Goal: Transaction & Acquisition: Purchase product/service

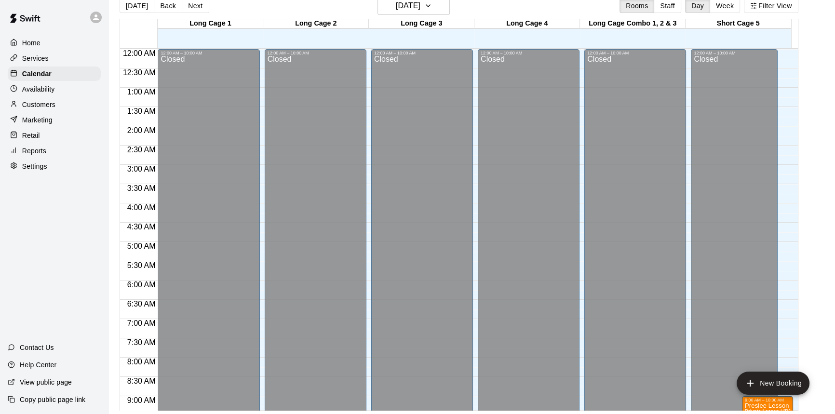
scroll to position [477, 0]
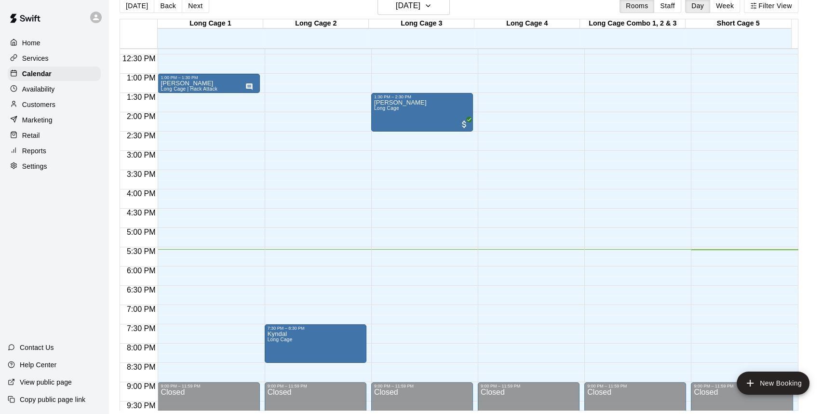
click at [59, 132] on div "Retail" at bounding box center [54, 135] width 93 height 14
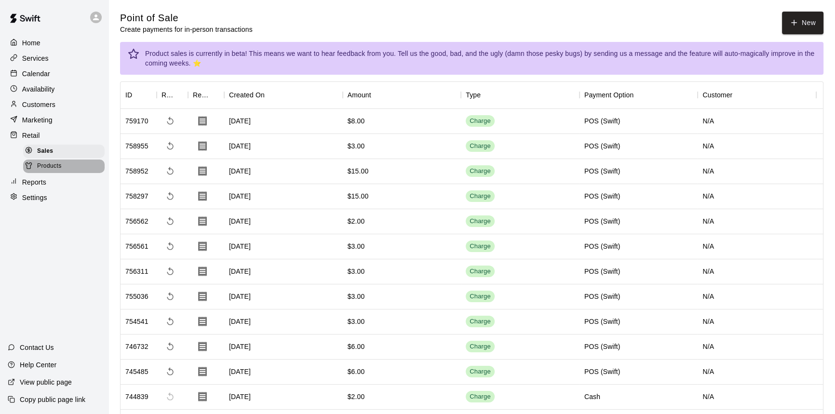
click at [63, 167] on div "Products" at bounding box center [63, 165] width 81 height 13
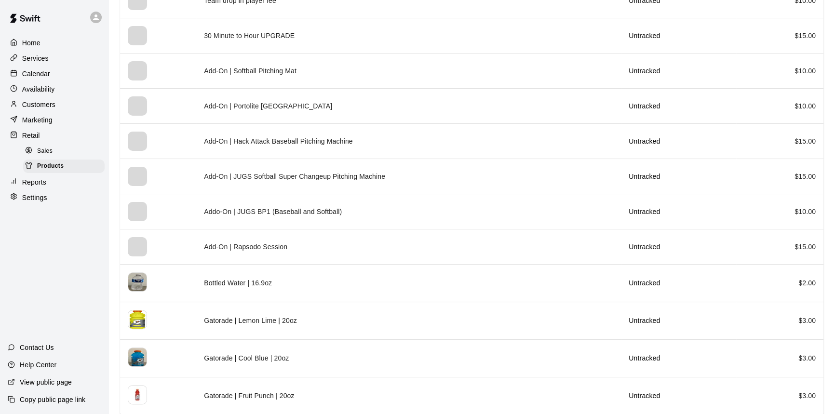
scroll to position [516, 0]
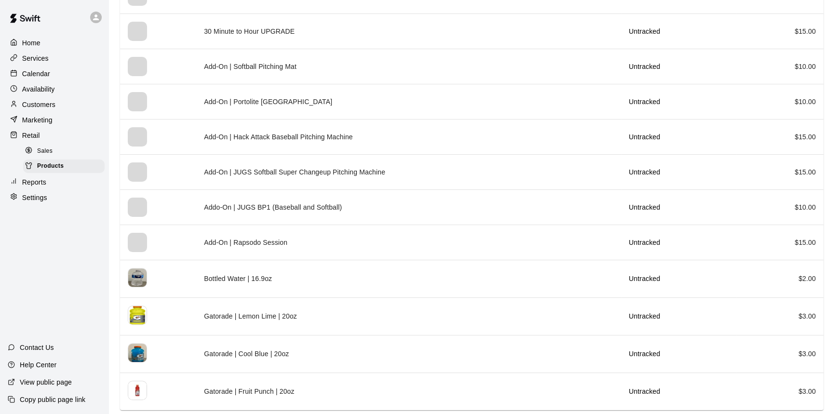
click at [40, 73] on p "Calendar" at bounding box center [36, 74] width 28 height 10
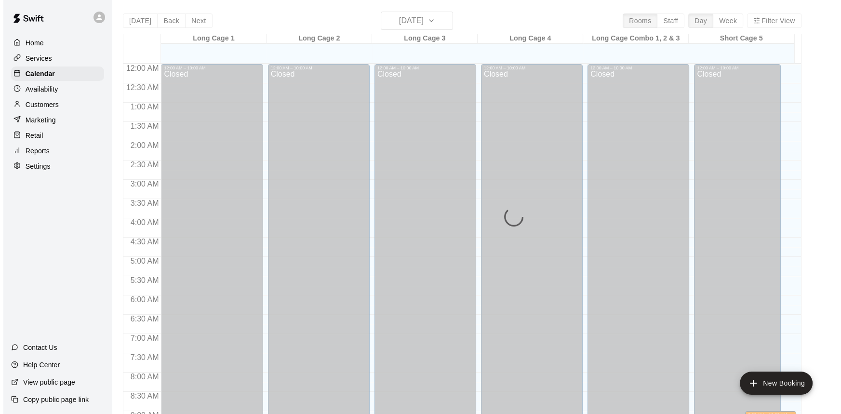
scroll to position [535, 0]
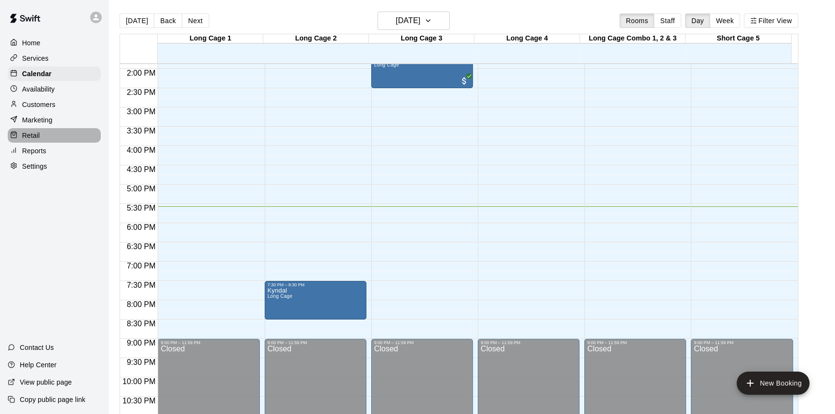
click at [66, 140] on div "Retail" at bounding box center [54, 135] width 93 height 14
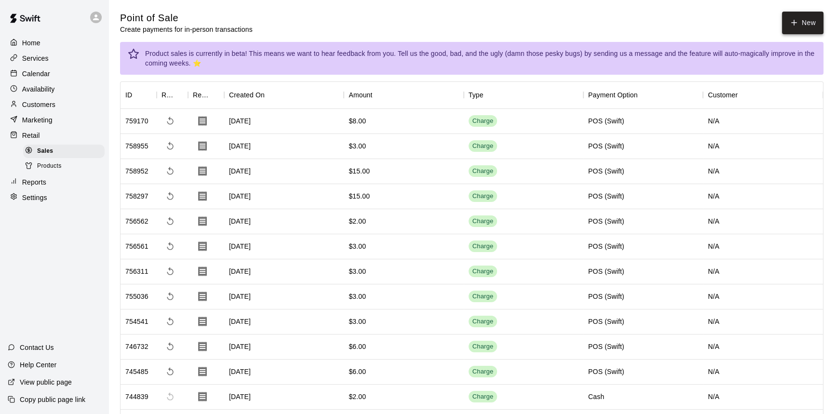
click at [807, 26] on button "New" at bounding box center [802, 23] width 41 height 23
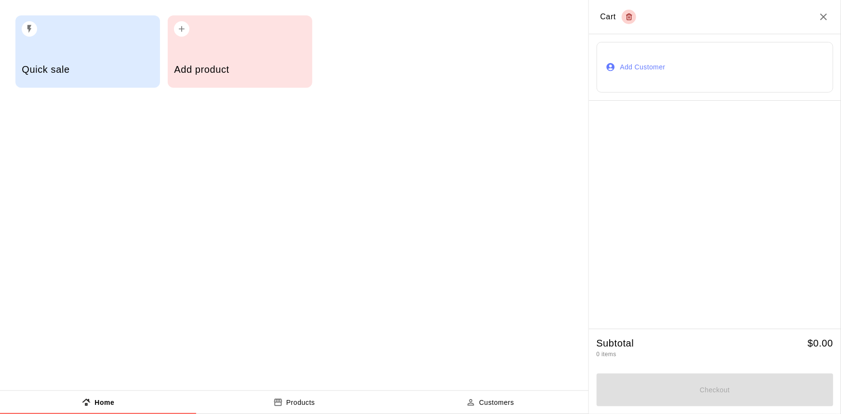
click at [269, 65] on h5 "Add product" at bounding box center [240, 69] width 132 height 13
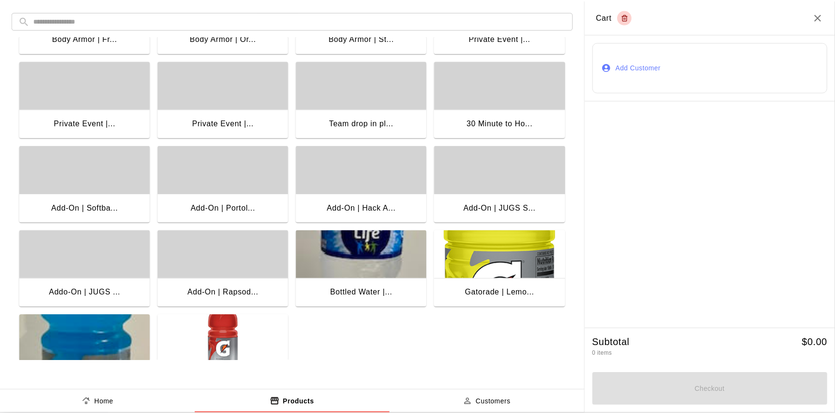
scroll to position [191, 0]
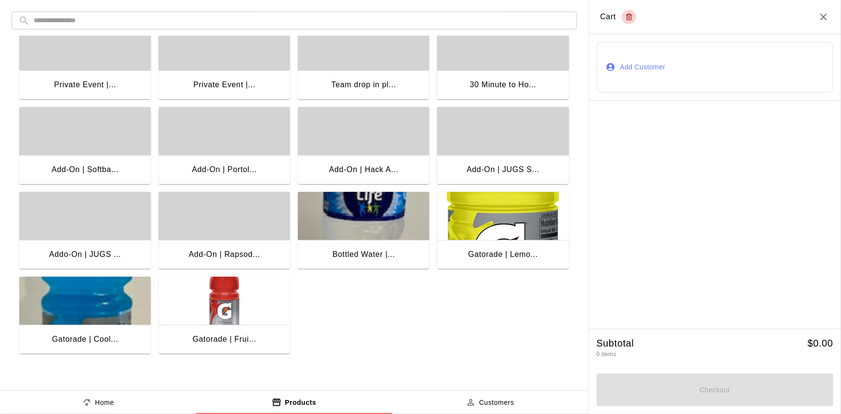
click at [381, 224] on img "button" at bounding box center [364, 216] width 132 height 48
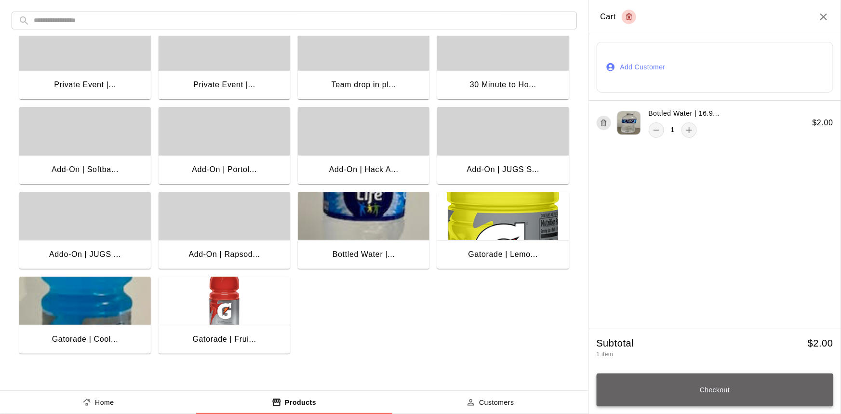
click at [717, 387] on button "Checkout" at bounding box center [715, 389] width 237 height 33
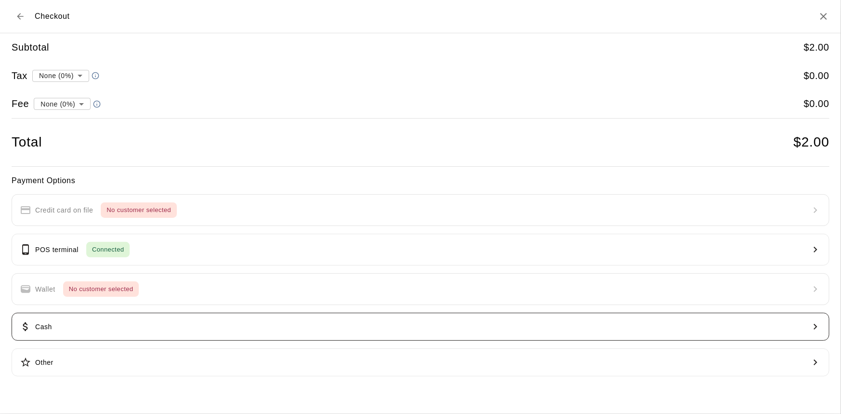
click at [150, 330] on button "Cash" at bounding box center [421, 327] width 818 height 28
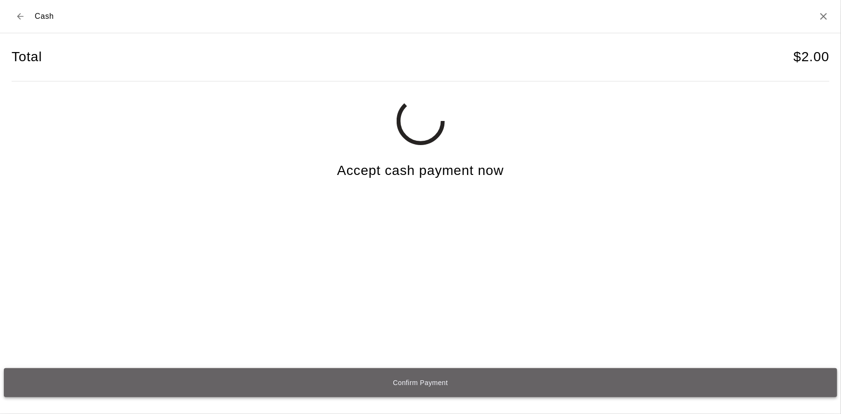
click at [459, 376] on button "Confirm Payment" at bounding box center [420, 382] width 833 height 29
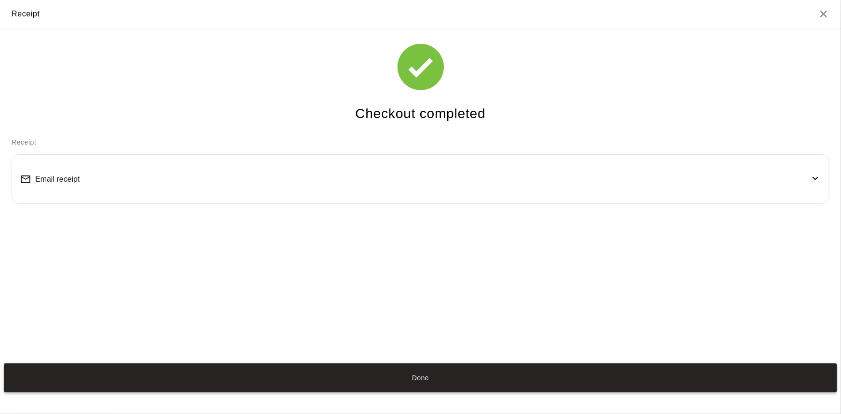
click at [541, 381] on button "Done" at bounding box center [420, 377] width 833 height 29
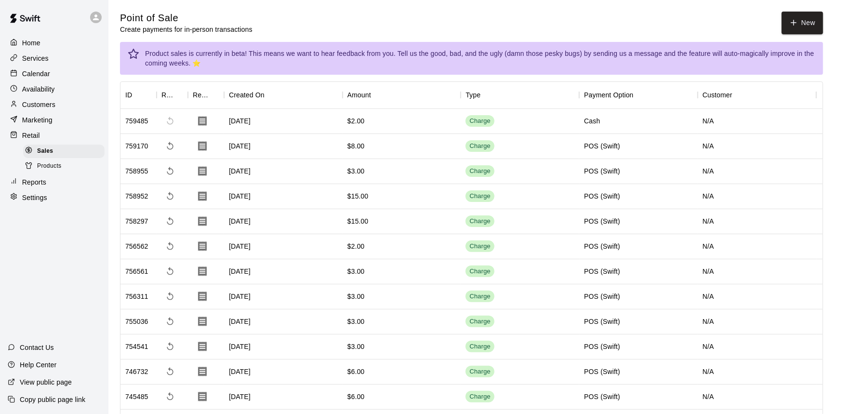
click at [452, 369] on button "Done" at bounding box center [420, 377] width 833 height 29
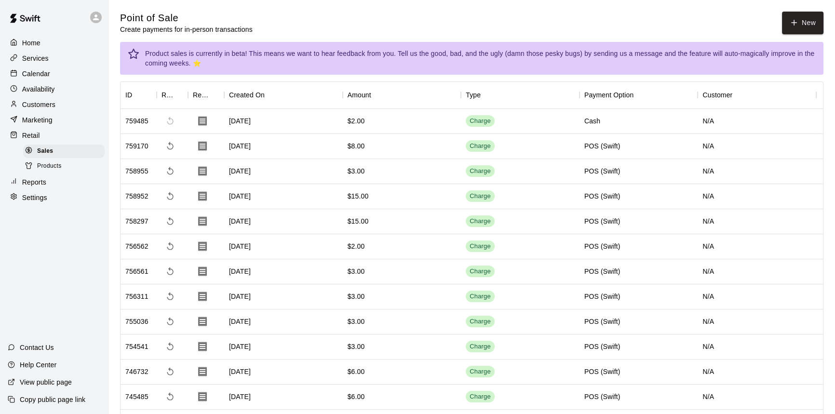
click at [81, 79] on div "Calendar" at bounding box center [54, 73] width 93 height 14
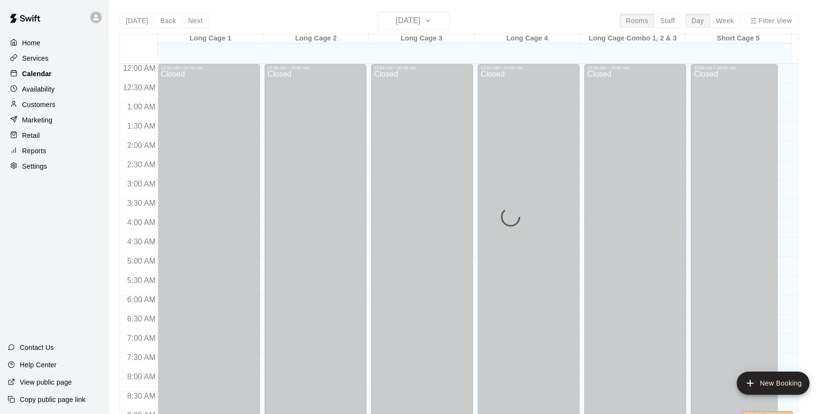
scroll to position [535, 0]
